Goal: Information Seeking & Learning: Learn about a topic

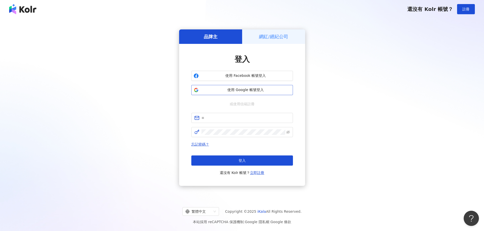
click at [235, 89] on span "使用 Google 帳號登入" at bounding box center [246, 90] width 90 height 5
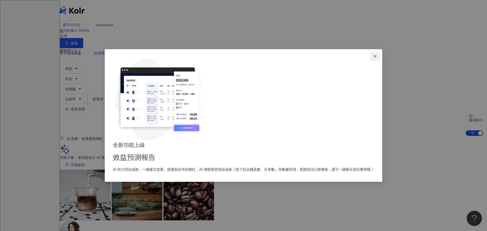
click at [373, 58] on icon "close" at bounding box center [375, 56] width 4 height 4
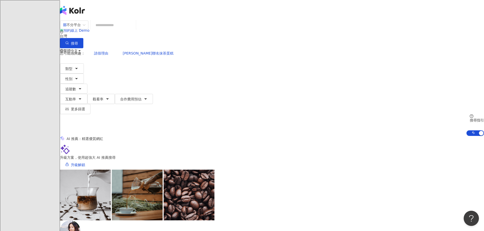
click at [134, 30] on input "search" at bounding box center [113, 25] width 41 height 10
paste input "**********"
type input "**********"
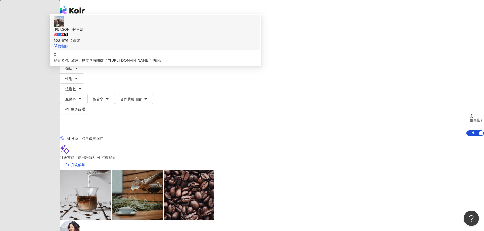
click at [219, 43] on div "528,676 追蹤者" at bounding box center [156, 37] width 204 height 11
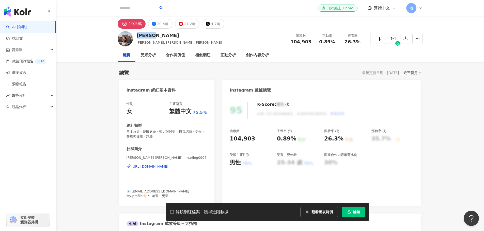
drag, startPoint x: 168, startPoint y: 35, endPoint x: 138, endPoint y: 34, distance: 30.0
click at [138, 34] on div "[PERSON_NAME]" at bounding box center [179, 35] width 85 height 6
copy div "[PERSON_NAME]"
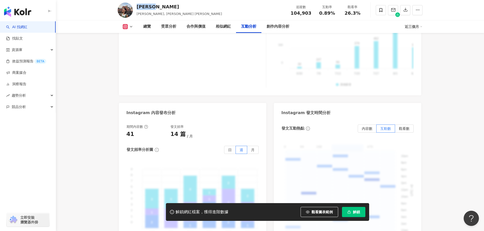
scroll to position [1229, 0]
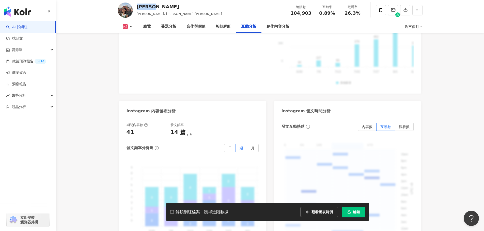
scroll to position [1305, 0]
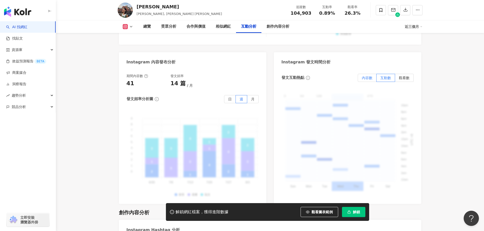
click at [360, 74] on label "內容數" at bounding box center [366, 78] width 19 height 8
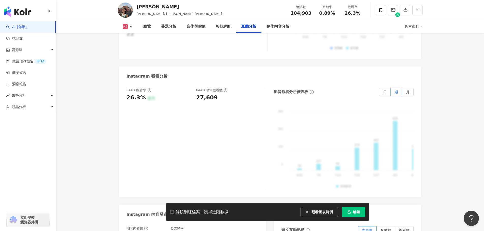
scroll to position [1102, 0]
